Goal: Share content: Share content

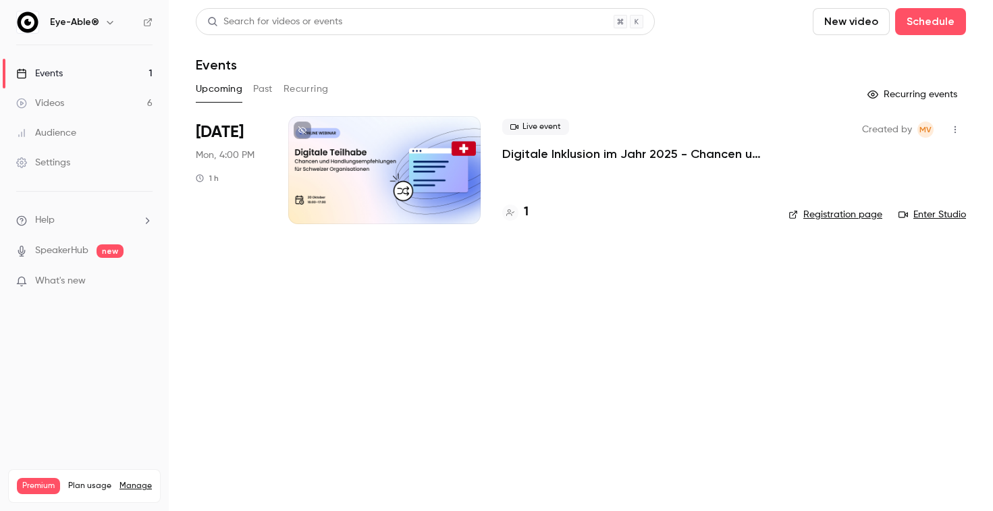
click at [69, 70] on link "Events 1" at bounding box center [84, 74] width 169 height 30
click at [61, 101] on div "Videos" at bounding box center [40, 103] width 48 height 13
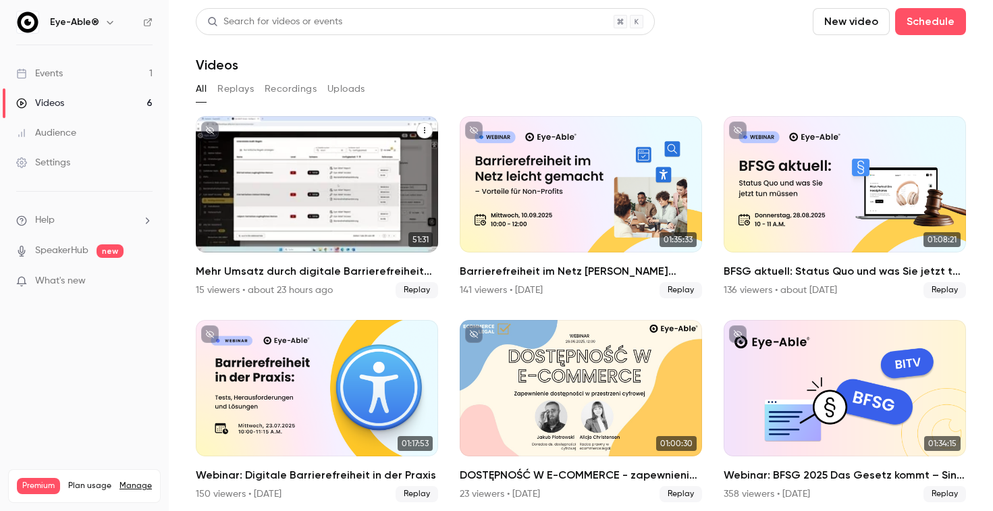
click at [425, 130] on icon "Mehr Umsatz durch digitale Barrierefreiheit im E-Commerce" at bounding box center [424, 131] width 1 height 6
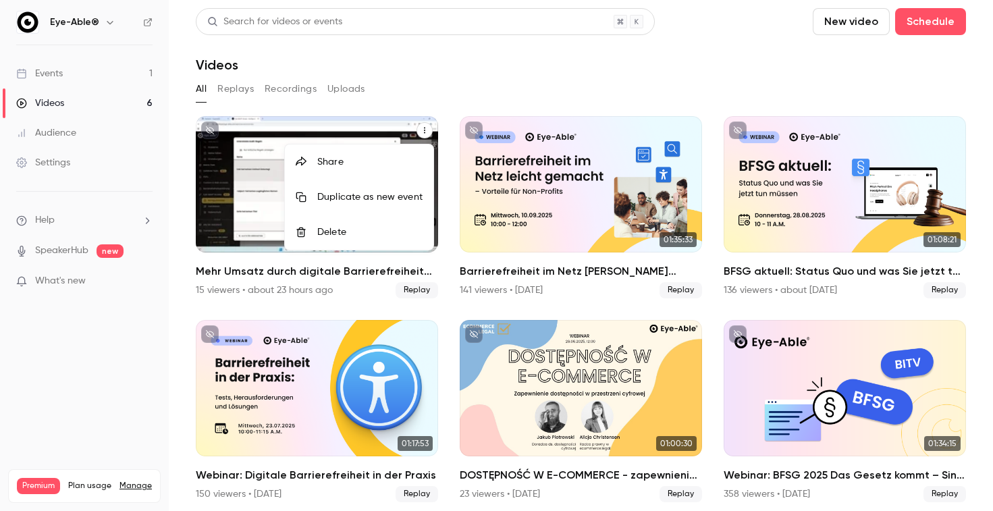
click at [335, 161] on div "Share" at bounding box center [369, 161] width 105 height 13
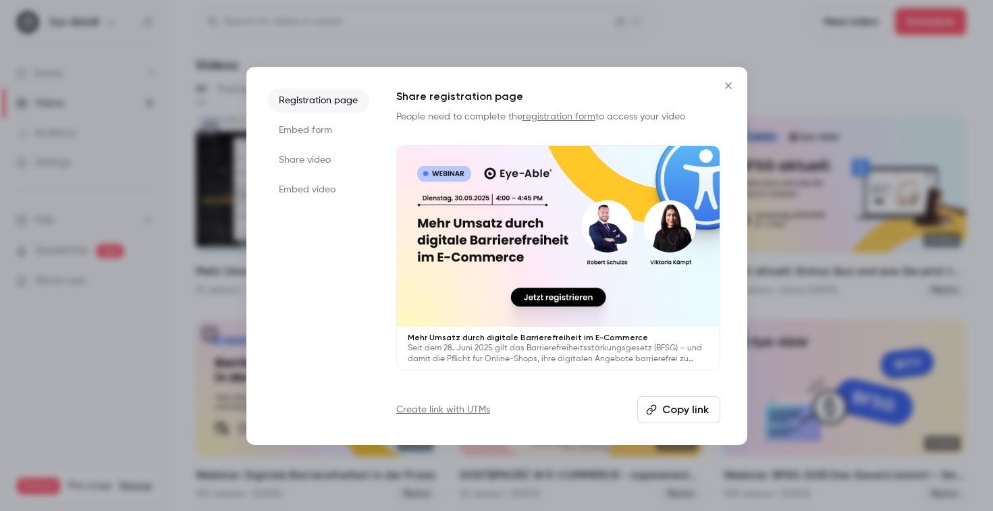
click at [318, 163] on li "Share video" at bounding box center [318, 160] width 101 height 24
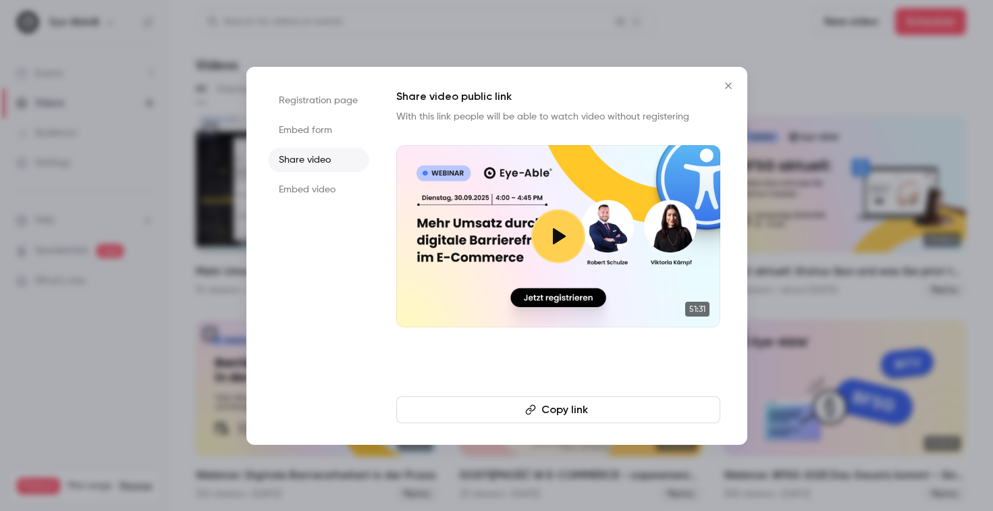
click at [564, 410] on button "Copy link" at bounding box center [558, 409] width 324 height 27
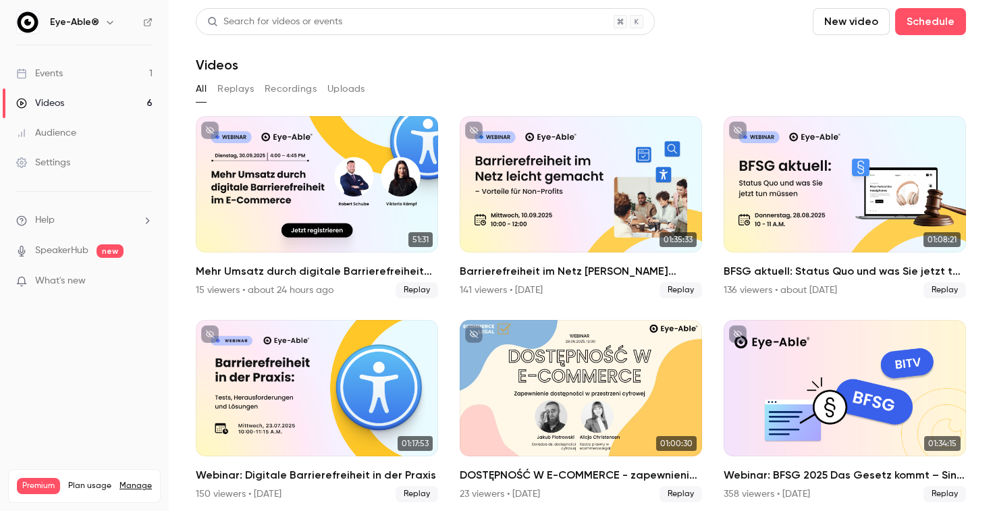
click at [98, 76] on link "Events 1" at bounding box center [84, 74] width 169 height 30
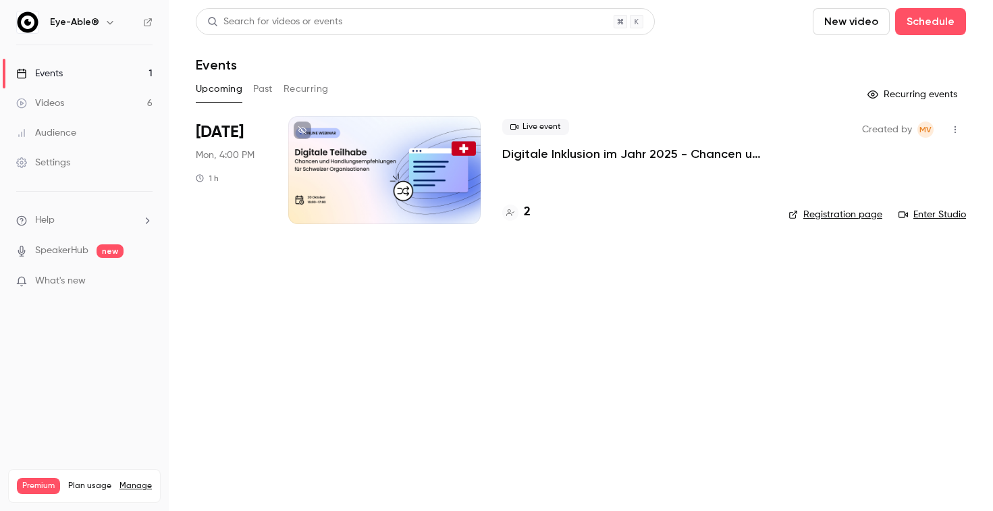
click at [83, 107] on link "Videos 6" at bounding box center [84, 103] width 169 height 30
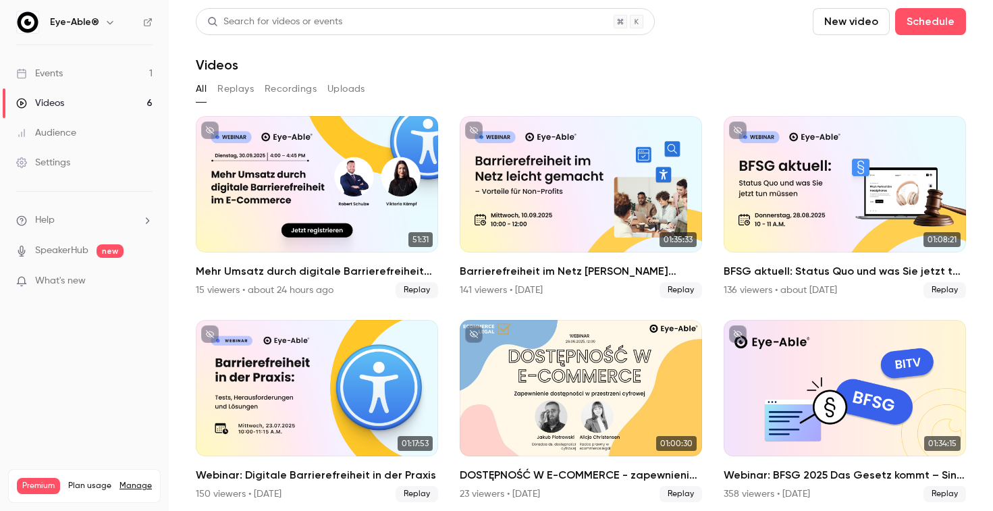
click at [76, 167] on link "Settings" at bounding box center [84, 163] width 169 height 30
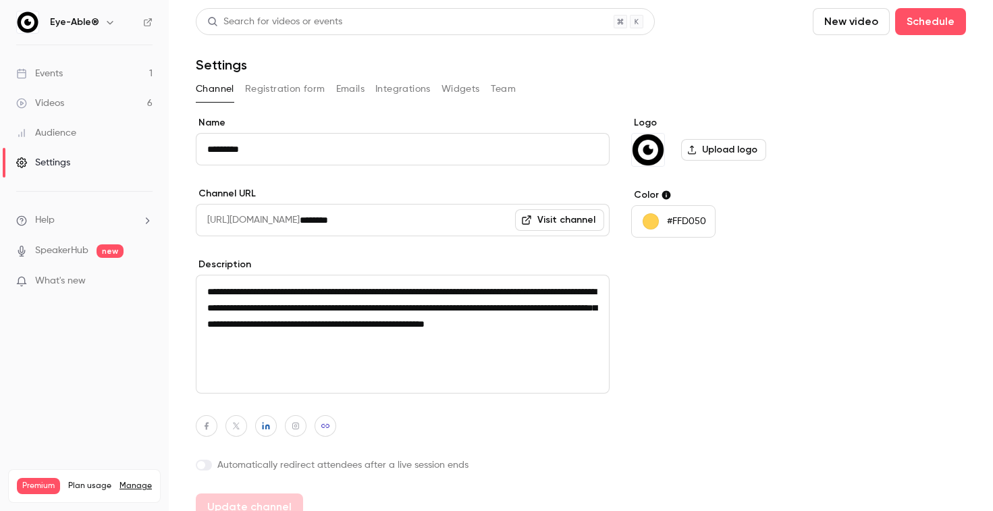
click at [500, 87] on button "Team" at bounding box center [504, 89] width 26 height 22
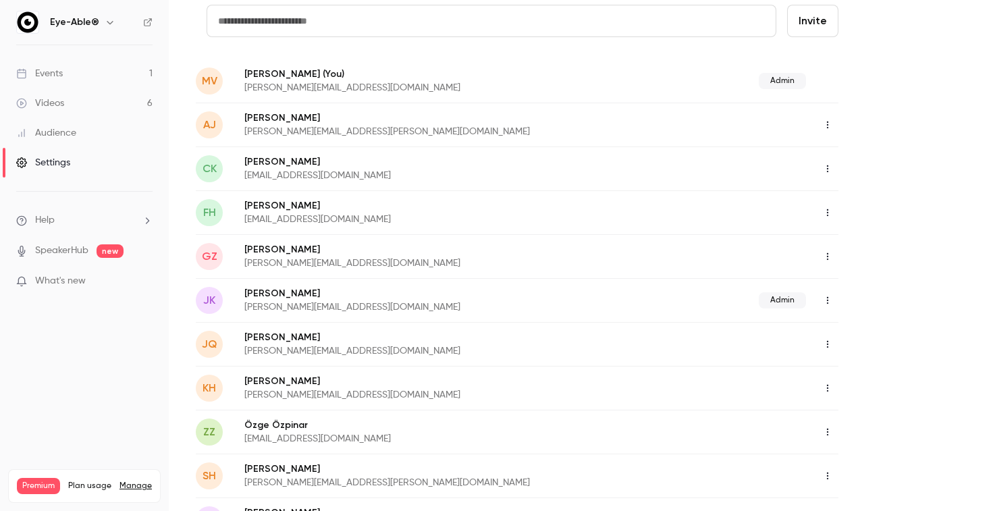
scroll to position [105, 0]
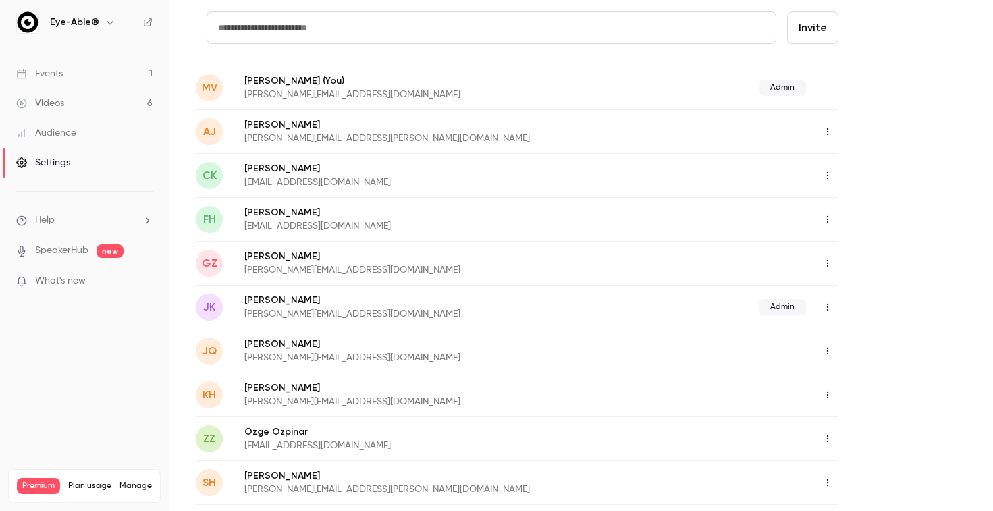
click at [110, 86] on link "Events 1" at bounding box center [84, 74] width 169 height 30
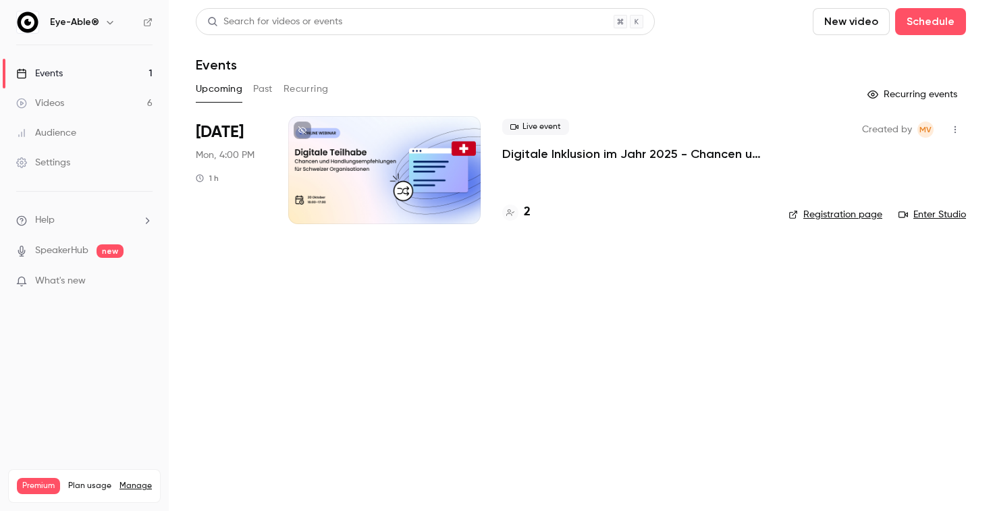
click at [97, 72] on link "Events 1" at bounding box center [84, 74] width 169 height 30
